Goal: Task Accomplishment & Management: Manage account settings

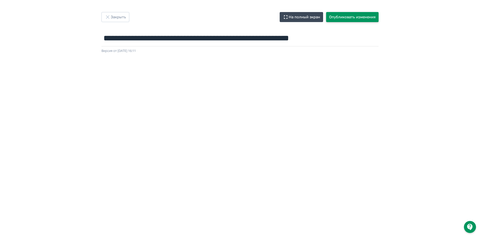
click at [353, 20] on button "Опубликовать изменения" at bounding box center [352, 17] width 52 height 10
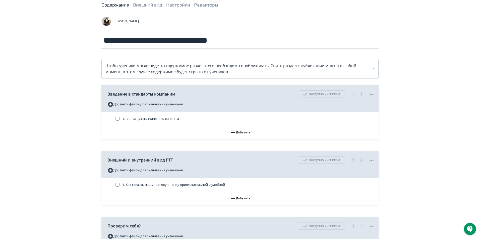
scroll to position [100, 0]
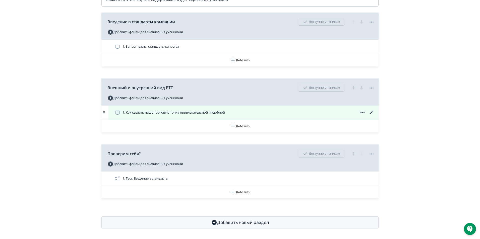
click at [197, 113] on span "1. Как сделать нашу торговую точку привлекательной и удобной" at bounding box center [173, 112] width 102 height 5
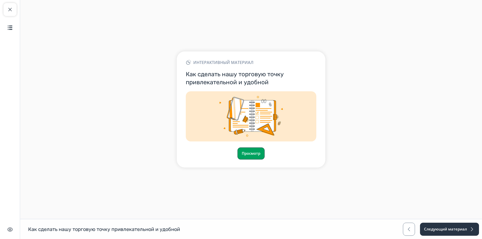
click at [254, 151] on button "Просмотр" at bounding box center [250, 153] width 27 height 12
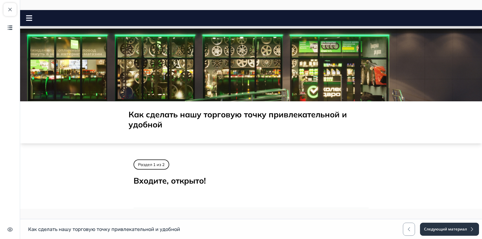
scroll to position [99, 0]
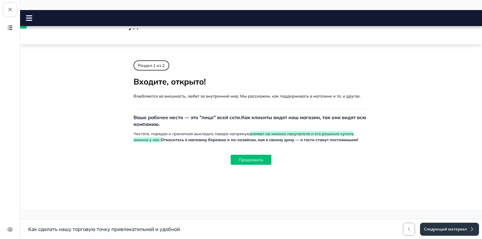
click at [246, 159] on button "Продолжить" at bounding box center [251, 160] width 41 height 10
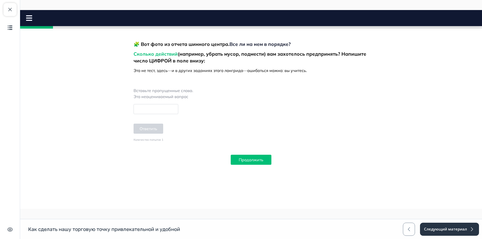
scroll to position [405, 0]
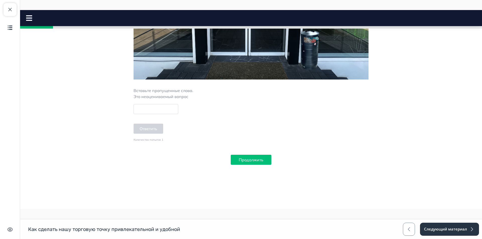
click at [143, 105] on input at bounding box center [155, 109] width 45 height 10
type input "*"
click at [157, 127] on button "Ответить" at bounding box center [148, 129] width 30 height 10
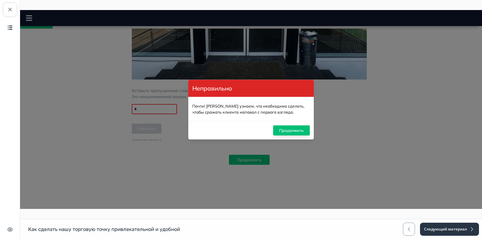
click at [303, 127] on button "Продолжить" at bounding box center [291, 130] width 37 height 10
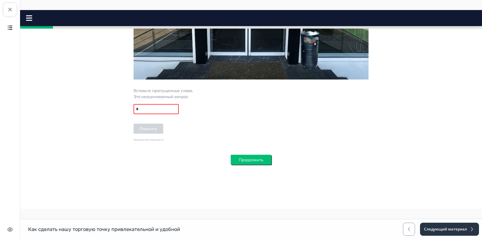
click at [254, 159] on button "Продолжить" at bounding box center [251, 160] width 41 height 10
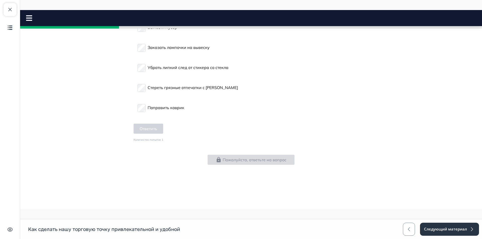
scroll to position [1019, 0]
click at [145, 133] on button "Ответить" at bounding box center [148, 129] width 30 height 10
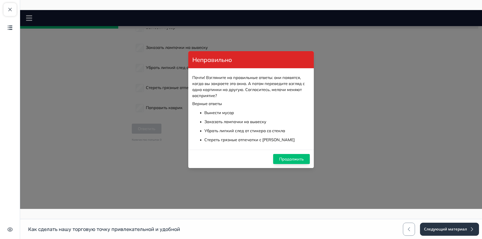
click at [292, 156] on button "Продолжить" at bounding box center [291, 159] width 37 height 10
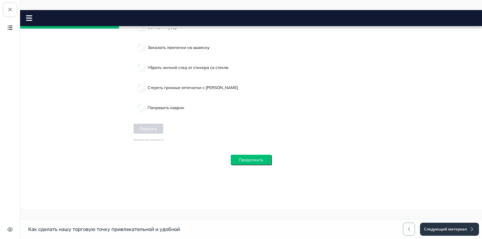
click at [250, 160] on button "Продолжить" at bounding box center [251, 160] width 41 height 10
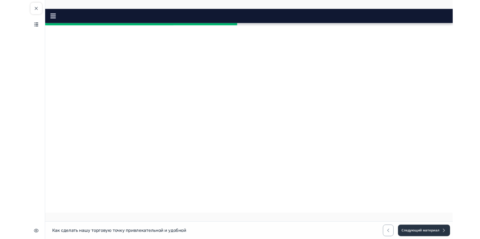
scroll to position [2096, 0]
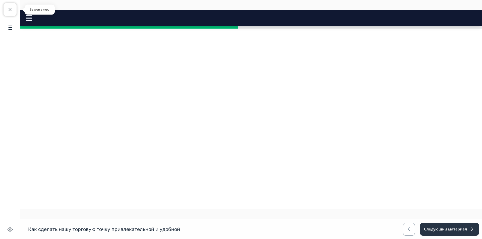
click at [15, 9] on button "Закрыть курс" at bounding box center [10, 9] width 13 height 13
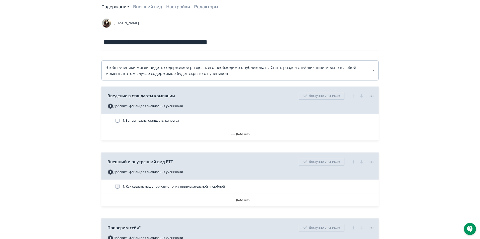
scroll to position [100, 0]
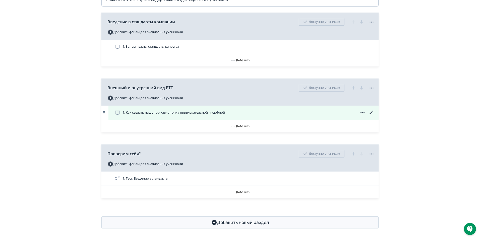
click at [372, 112] on icon at bounding box center [371, 113] width 4 height 4
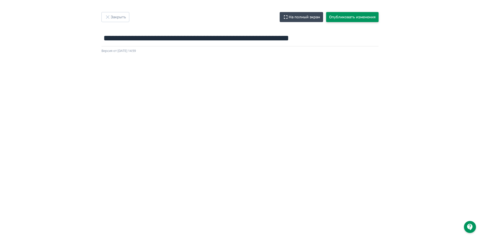
click at [357, 17] on button "Опубликовать изменения" at bounding box center [352, 17] width 52 height 10
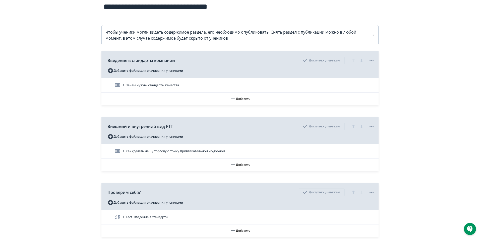
scroll to position [75, 0]
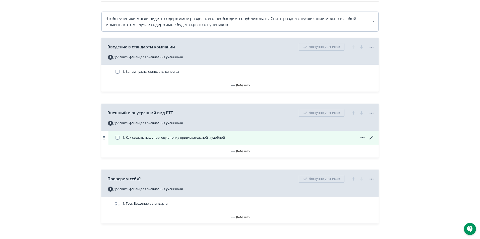
click at [371, 138] on icon at bounding box center [371, 138] width 4 height 4
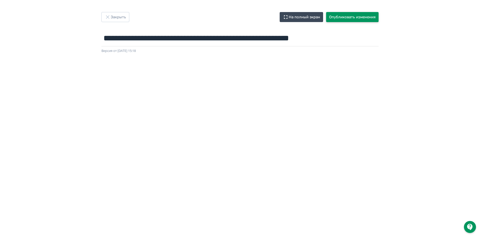
click at [335, 17] on button "Опубликовать изменения" at bounding box center [352, 17] width 52 height 10
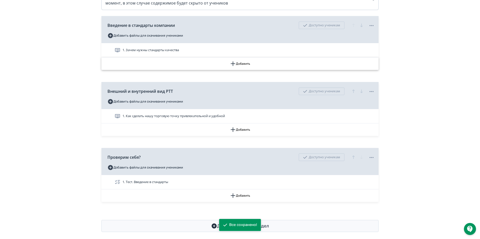
scroll to position [100, 0]
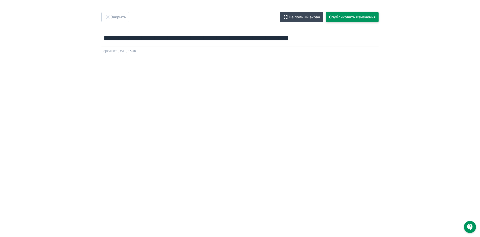
click at [353, 20] on button "Опубликовать изменения" at bounding box center [352, 17] width 52 height 10
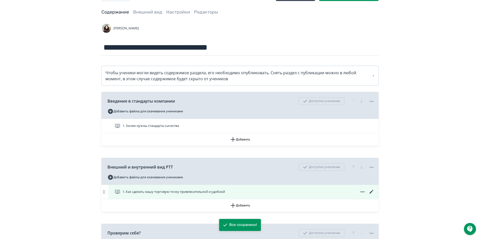
scroll to position [50, 0]
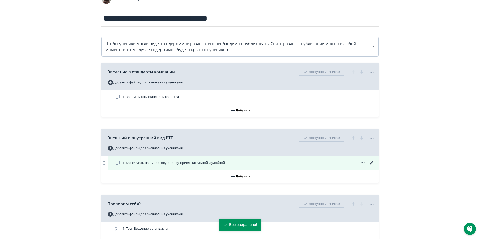
click at [216, 163] on span "1. Как сделать нашу торговую точку привлекательной и удобной" at bounding box center [173, 162] width 102 height 5
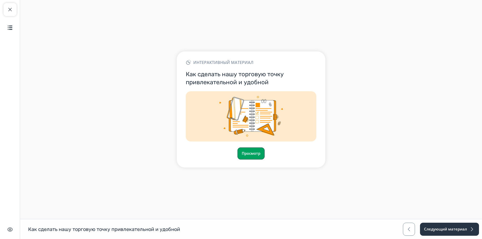
click at [254, 156] on button "Просмотр" at bounding box center [250, 153] width 27 height 12
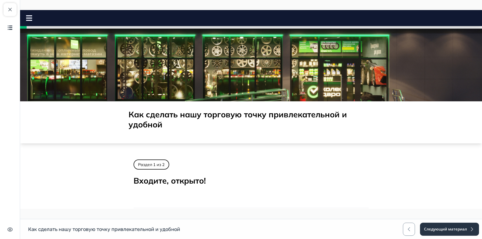
click at [31, 18] on rect at bounding box center [29, 18] width 6 height 1
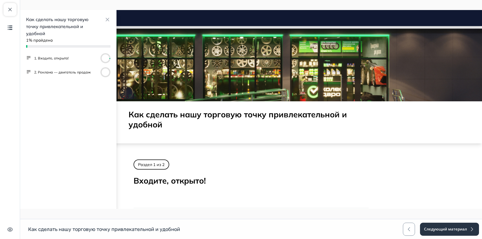
click at [50, 74] on button "2. Реклама — двигатель продаж" at bounding box center [62, 72] width 56 height 5
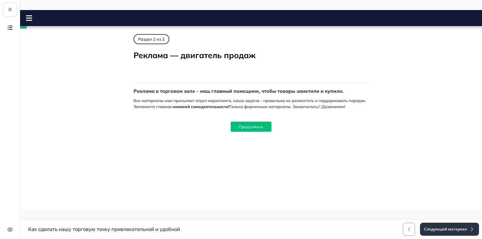
click at [261, 132] on div "Раздел 2 из 2 Реклама — двигатель продаж Полный гид по маленьким этикеткам, в к…" at bounding box center [250, 97] width 235 height 126
click at [262, 128] on button "Продолжить" at bounding box center [251, 127] width 41 height 10
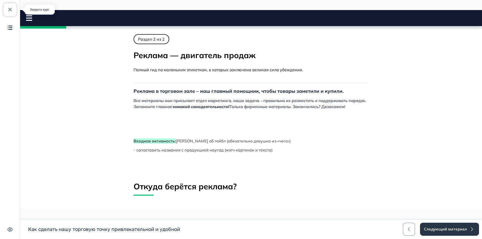
drag, startPoint x: 9, startPoint y: 8, endPoint x: 182, endPoint y: 1, distance: 173.2
click at [9, 8] on span "button" at bounding box center [10, 10] width 6 height 6
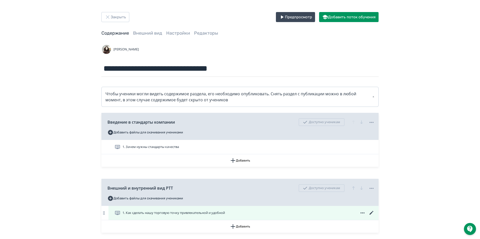
click at [372, 212] on icon at bounding box center [371, 213] width 6 height 6
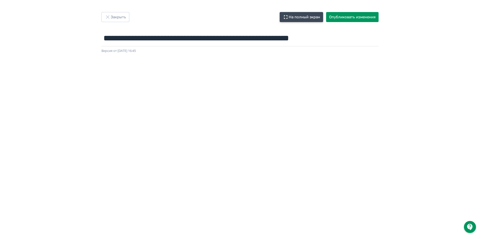
click at [299, 17] on button "На полный экран" at bounding box center [300, 17] width 43 height 10
click at [352, 16] on button "Опубликовать изменения" at bounding box center [352, 17] width 52 height 10
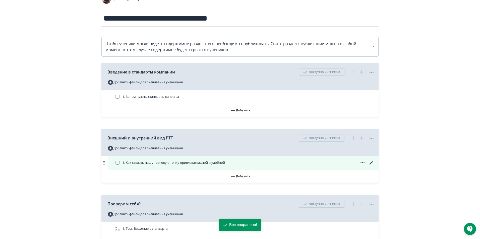
click at [371, 164] on icon at bounding box center [371, 163] width 6 height 6
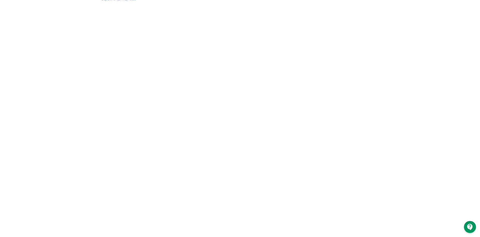
scroll to position [52, 0]
